Goal: Find specific page/section: Find specific page/section

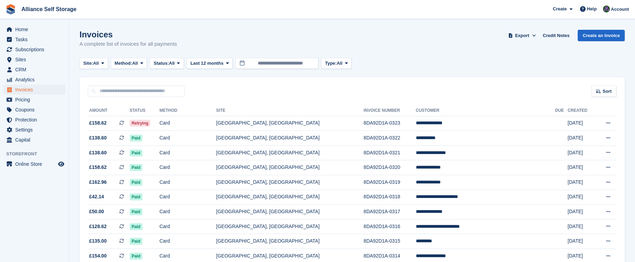
click at [295, 122] on td "[GEOGRAPHIC_DATA], [GEOGRAPHIC_DATA]" at bounding box center [289, 123] width 147 height 15
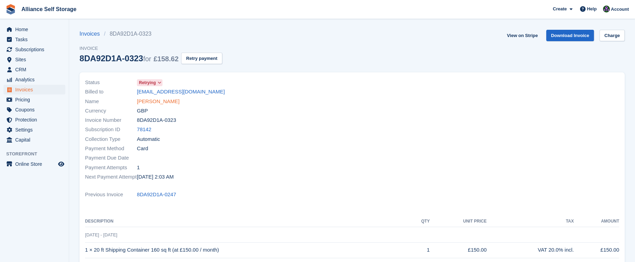
click at [170, 103] on link "[PERSON_NAME]" at bounding box center [158, 101] width 43 height 8
